Goal: Information Seeking & Learning: Check status

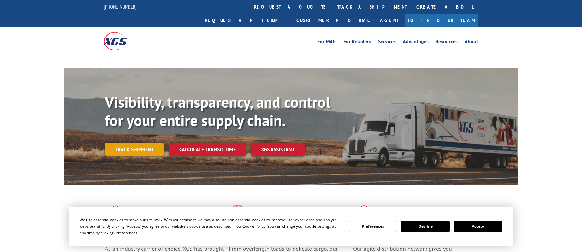
click at [143, 143] on link "Track shipment" at bounding box center [134, 149] width 59 height 13
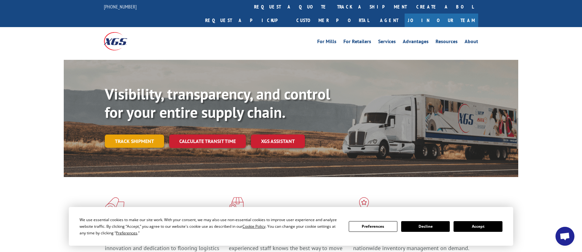
click at [135, 135] on link "Track shipment" at bounding box center [134, 141] width 59 height 13
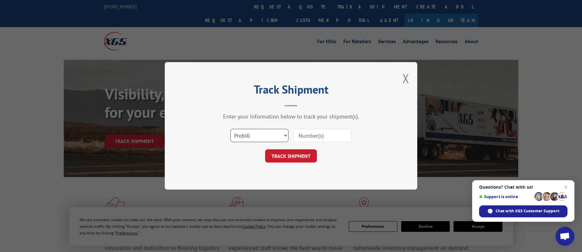
click at [247, 134] on select "Select category... Probill BOL PO" at bounding box center [259, 135] width 58 height 13
select select "bol"
click at [230, 129] on select "Select category... Probill BOL PO" at bounding box center [259, 135] width 58 height 13
paste input "5656803"
type input "5656803"
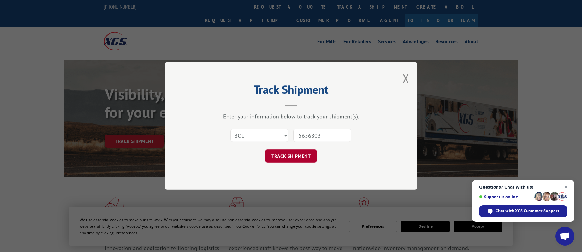
click at [295, 154] on button "TRACK SHIPMENT" at bounding box center [291, 156] width 52 height 13
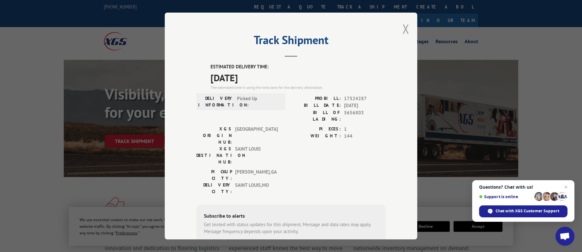
click at [404, 31] on button "Close modal" at bounding box center [405, 29] width 7 height 17
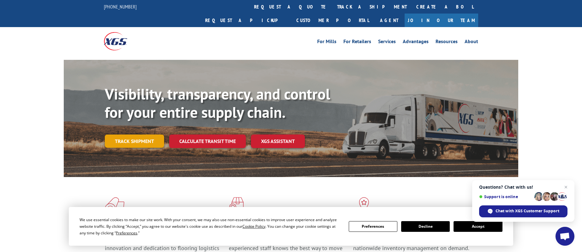
click at [111, 135] on link "Track shipment" at bounding box center [134, 141] width 59 height 13
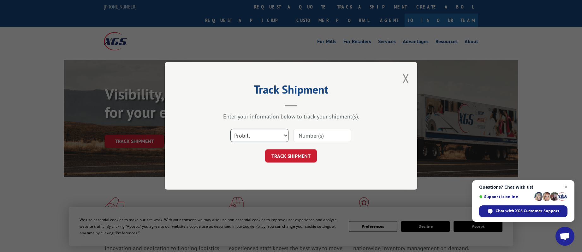
click at [252, 136] on select "Select category... Probill BOL PO" at bounding box center [259, 135] width 58 height 13
select select "bol"
click at [230, 129] on select "Select category... Probill BOL PO" at bounding box center [259, 135] width 58 height 13
paste input "5653704"
type input "5653704"
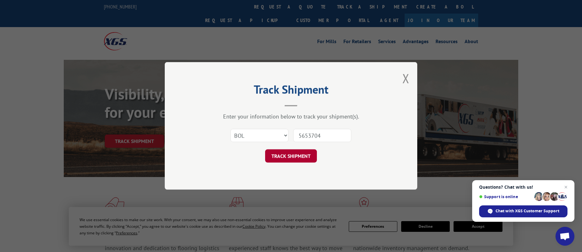
click at [301, 152] on button "TRACK SHIPMENT" at bounding box center [291, 156] width 52 height 13
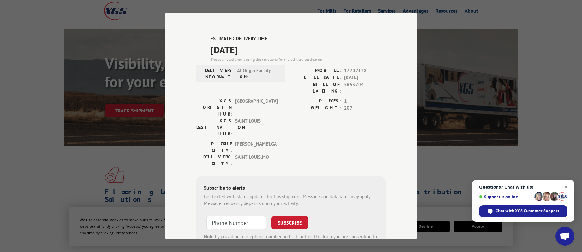
scroll to position [95, 0]
